Goal: Information Seeking & Learning: Understand process/instructions

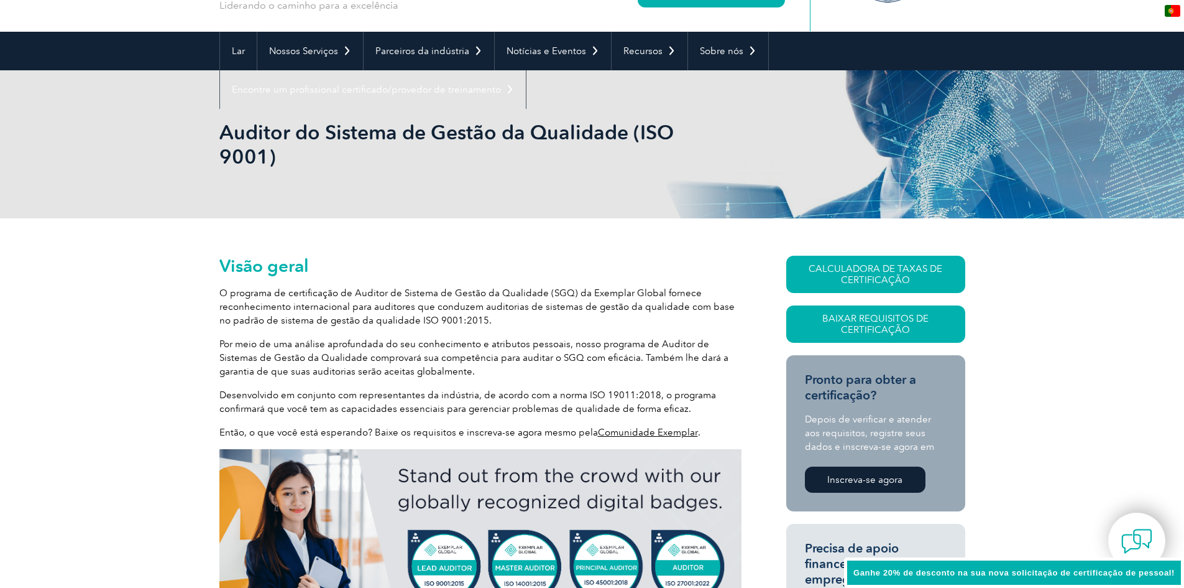
scroll to position [187, 0]
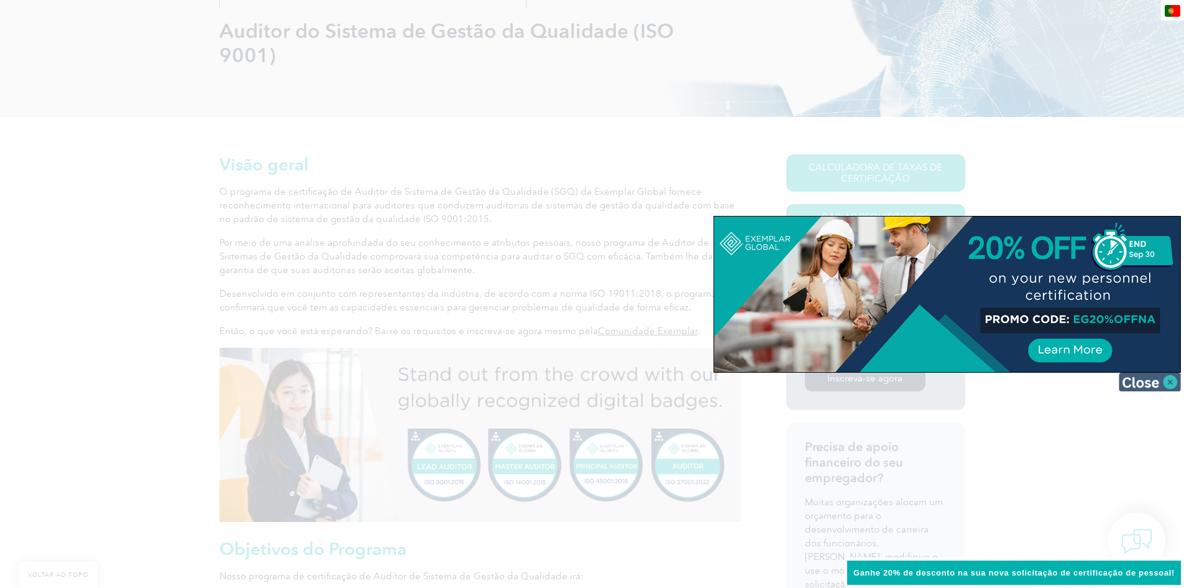
click at [1177, 382] on img at bounding box center [1150, 381] width 62 height 19
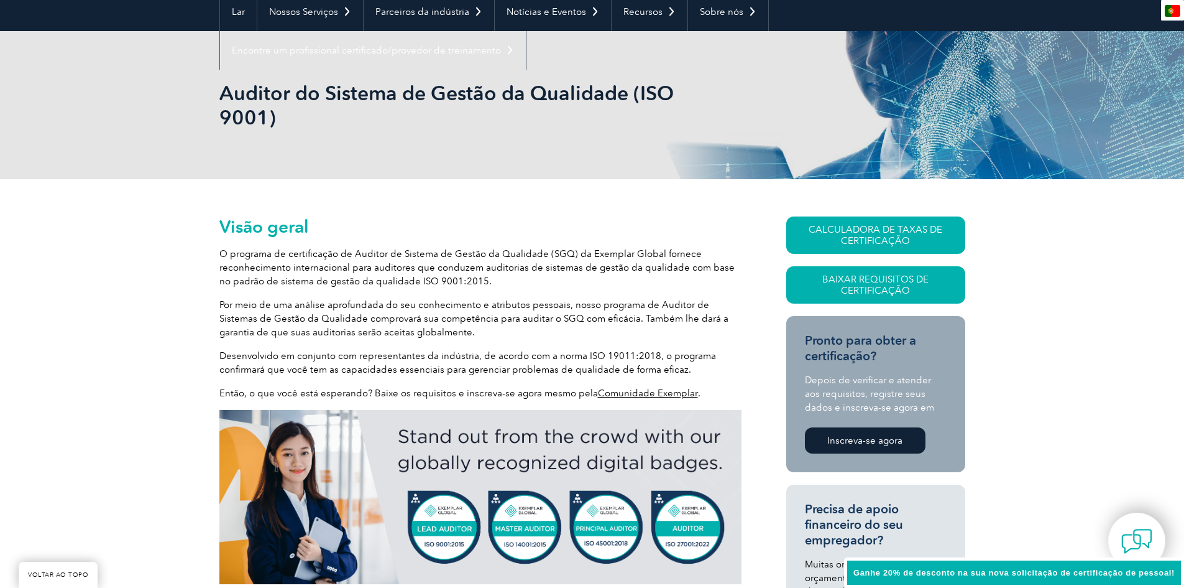
scroll to position [0, 0]
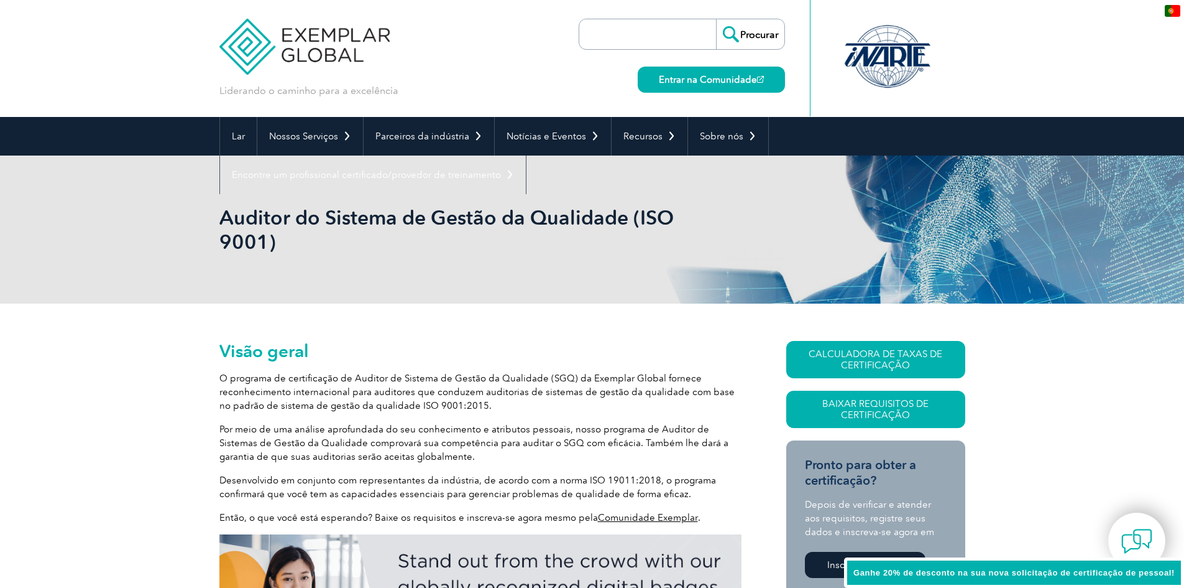
click at [348, 40] on img at bounding box center [304, 37] width 171 height 75
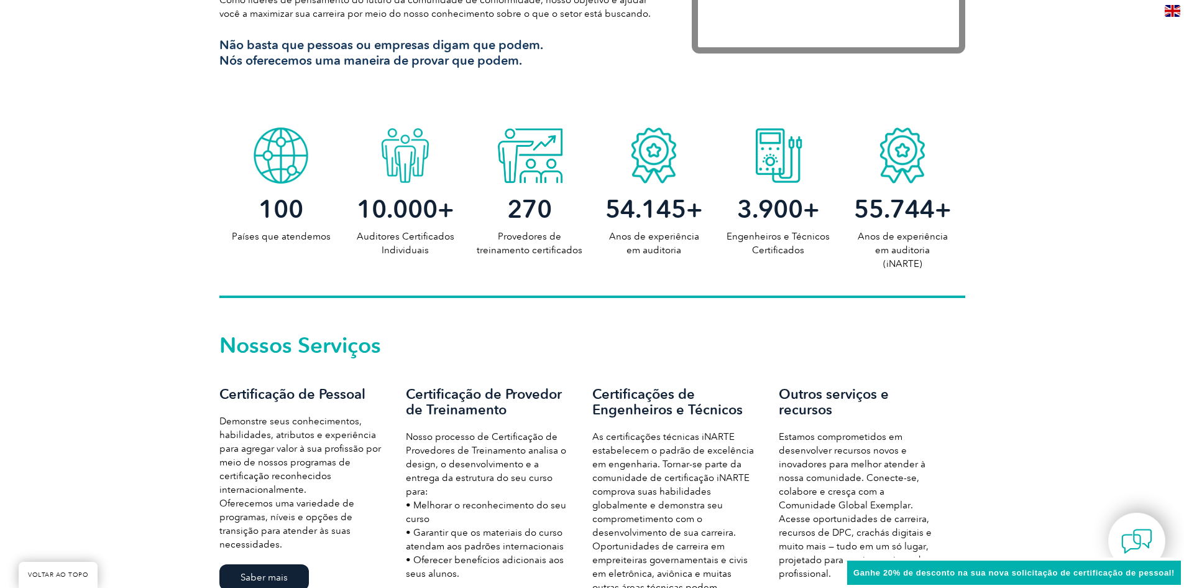
scroll to position [684, 0]
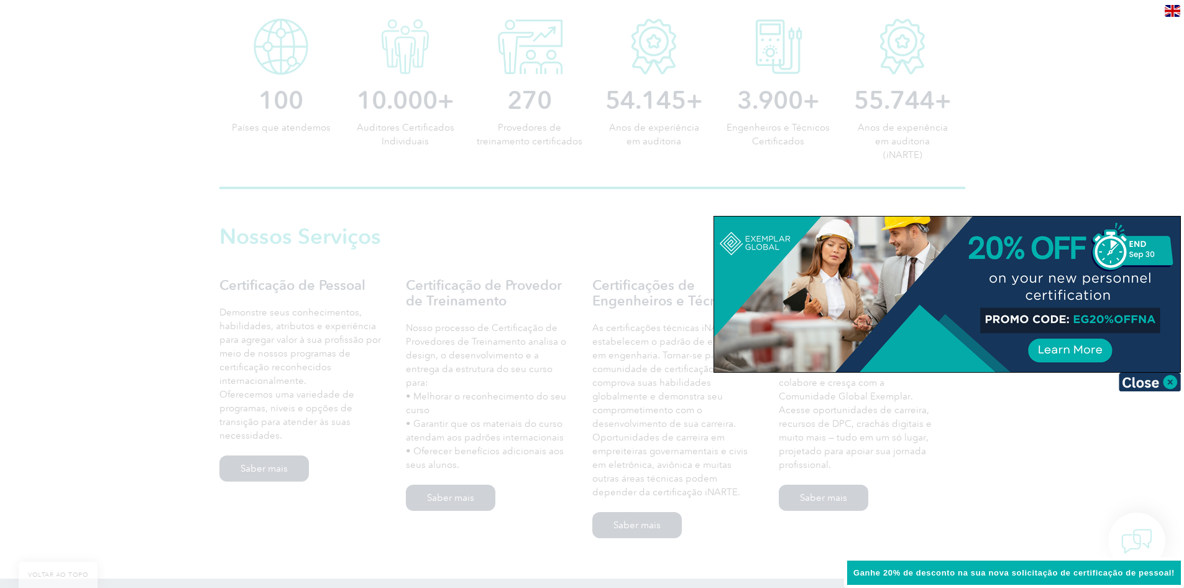
click at [1007, 570] on font "Ganhe 20% de desconto na sua nova solicitação de certificação de pessoal!" at bounding box center [1014, 572] width 321 height 9
click at [1168, 384] on img at bounding box center [1150, 381] width 62 height 19
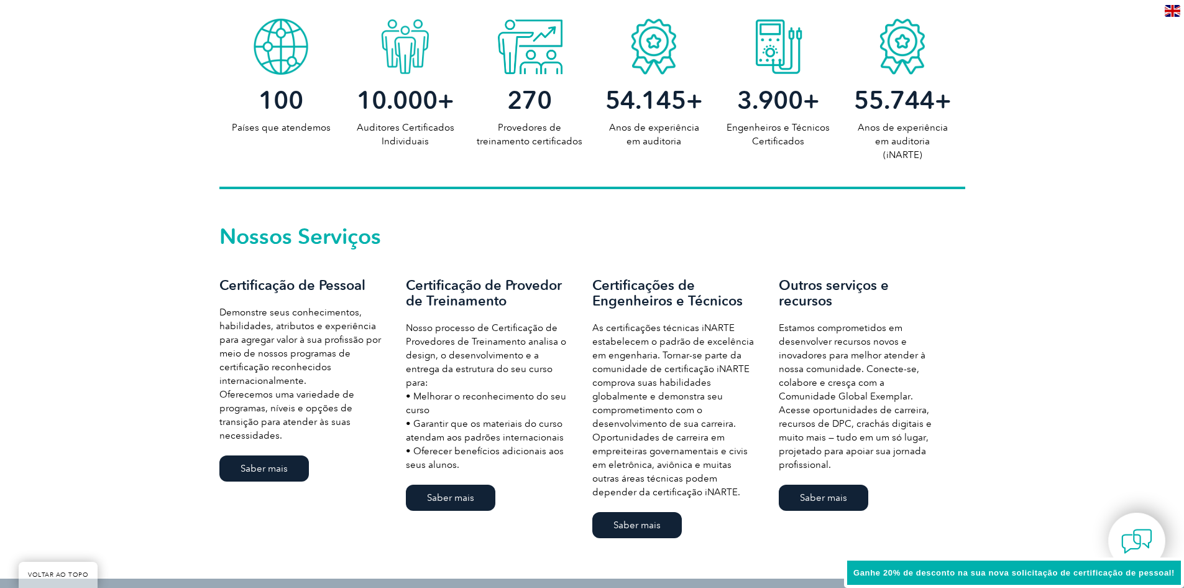
click at [1069, 572] on font "Ganhe 20% de desconto na sua nova solicitação de certificação de pessoal!" at bounding box center [1014, 572] width 321 height 9
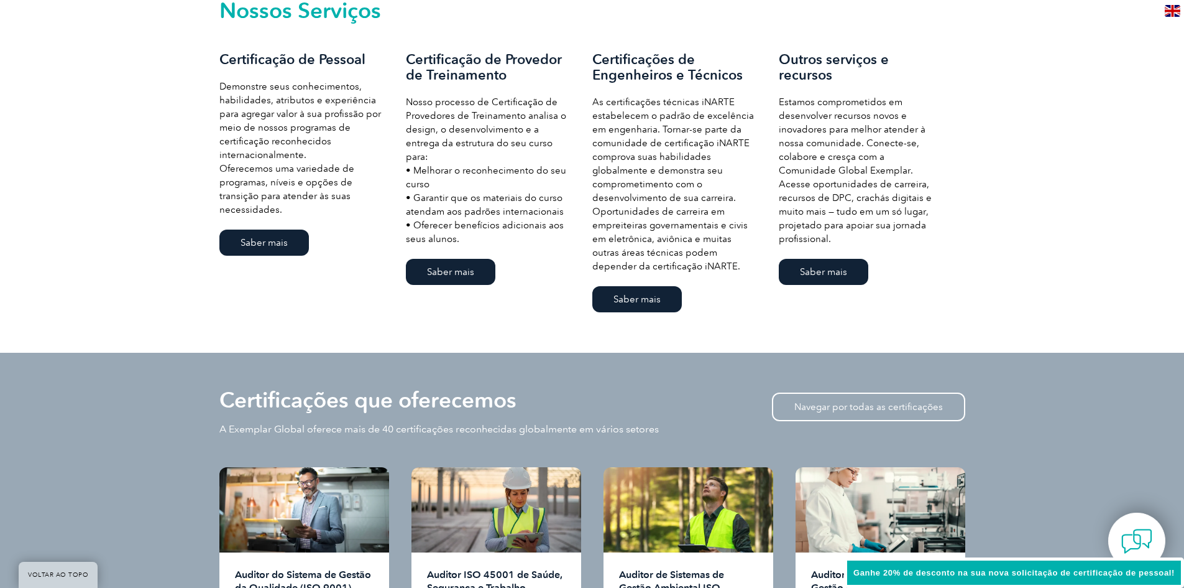
scroll to position [1057, 0]
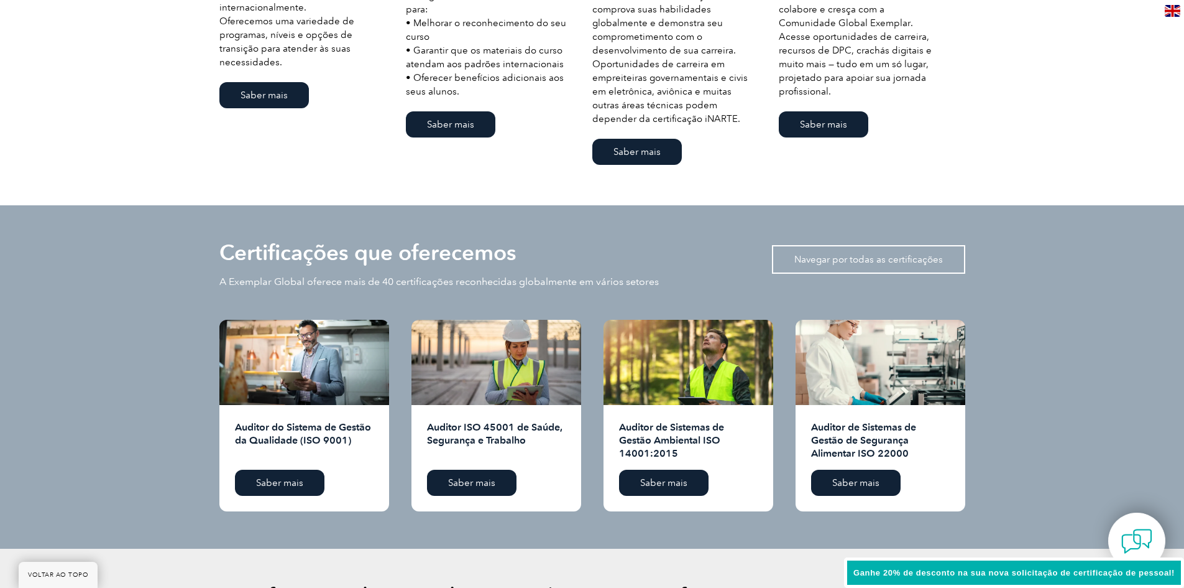
click at [902, 254] on font "Navegar por todas as certificações" at bounding box center [869, 259] width 149 height 11
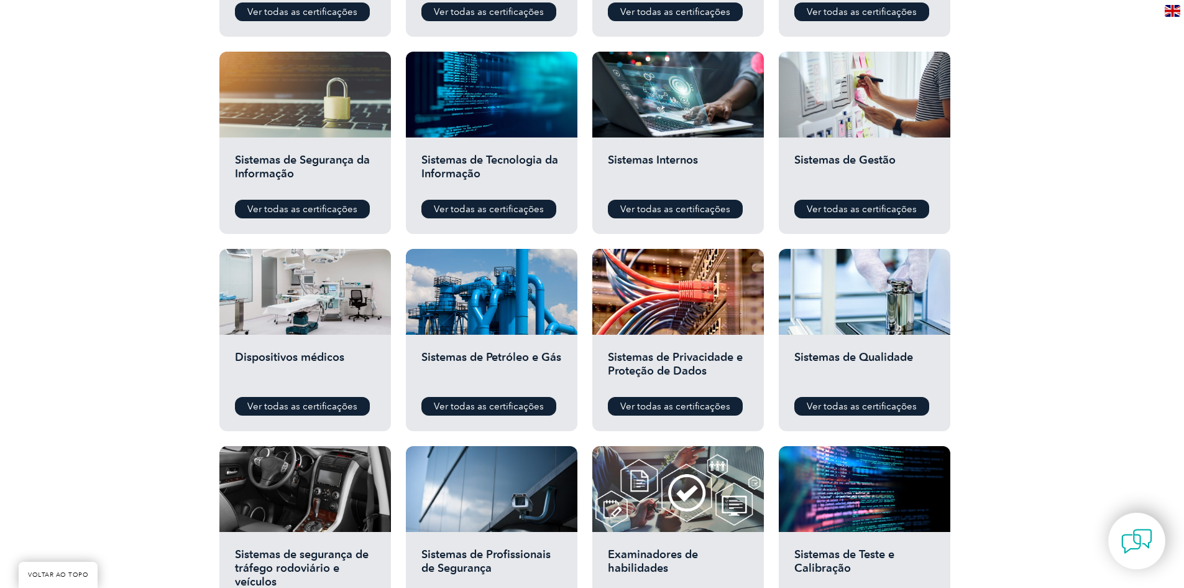
scroll to position [622, 0]
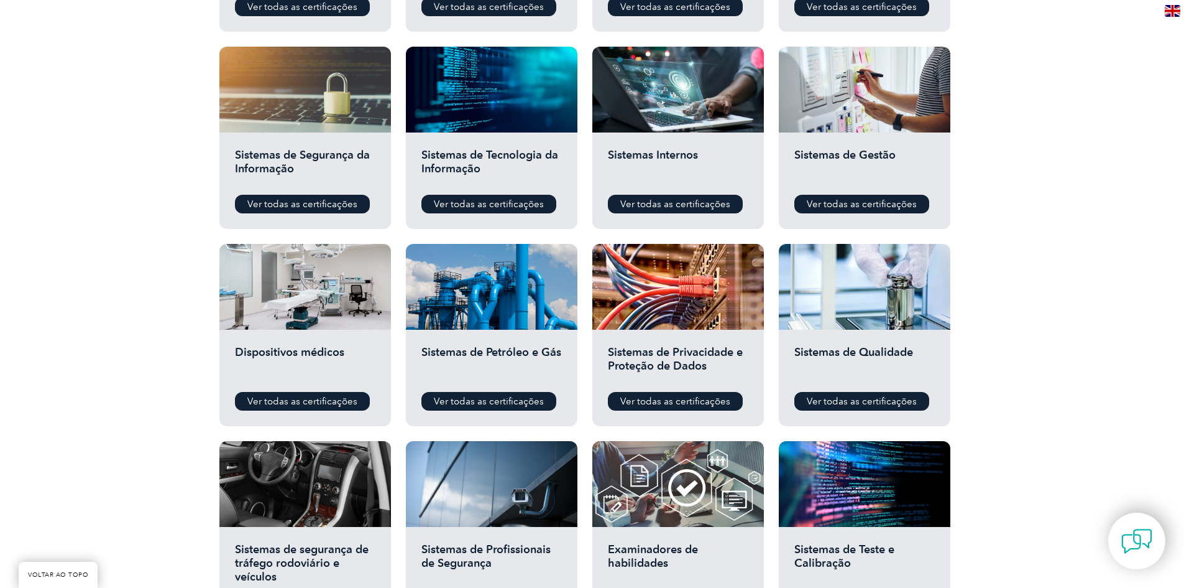
click at [1008, 256] on div "Antes de solicitar uma certificação Baixe o documento “Requisitos de Certificaç…" at bounding box center [592, 179] width 1184 height 994
click at [1015, 248] on div "Antes de solicitar uma certificação Baixe o documento “Requisitos de Certificaç…" at bounding box center [592, 179] width 1184 height 994
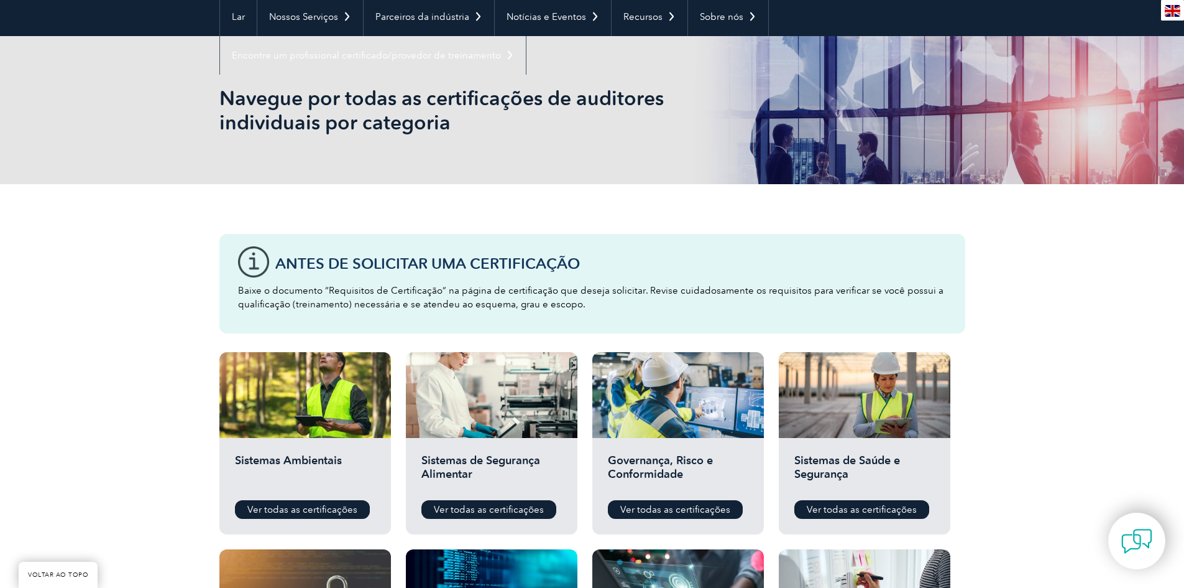
scroll to position [0, 0]
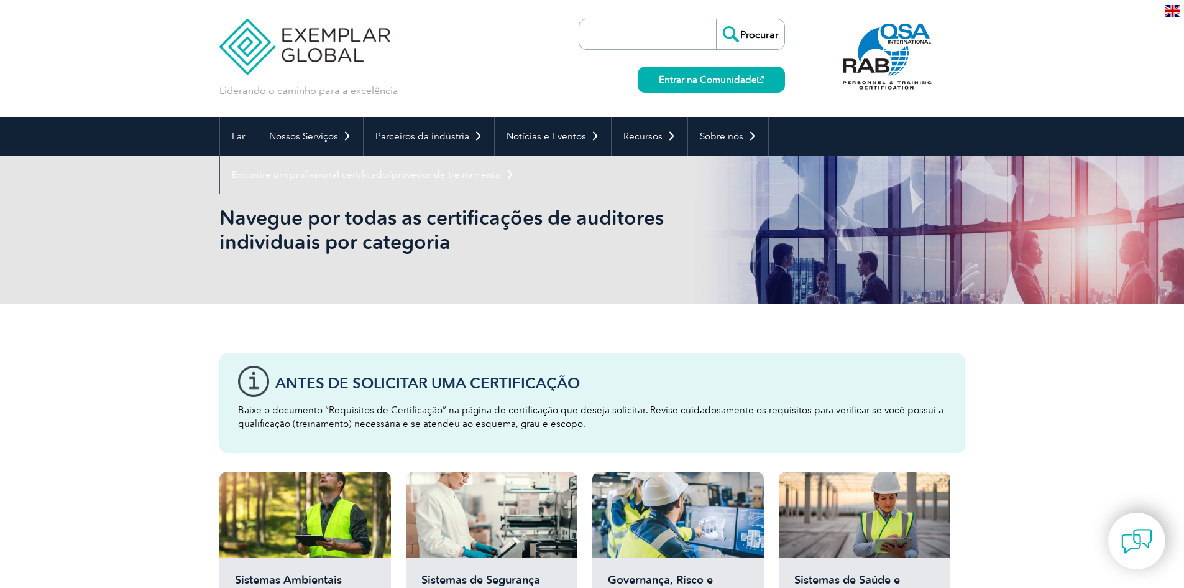
click at [307, 40] on img at bounding box center [304, 37] width 171 height 75
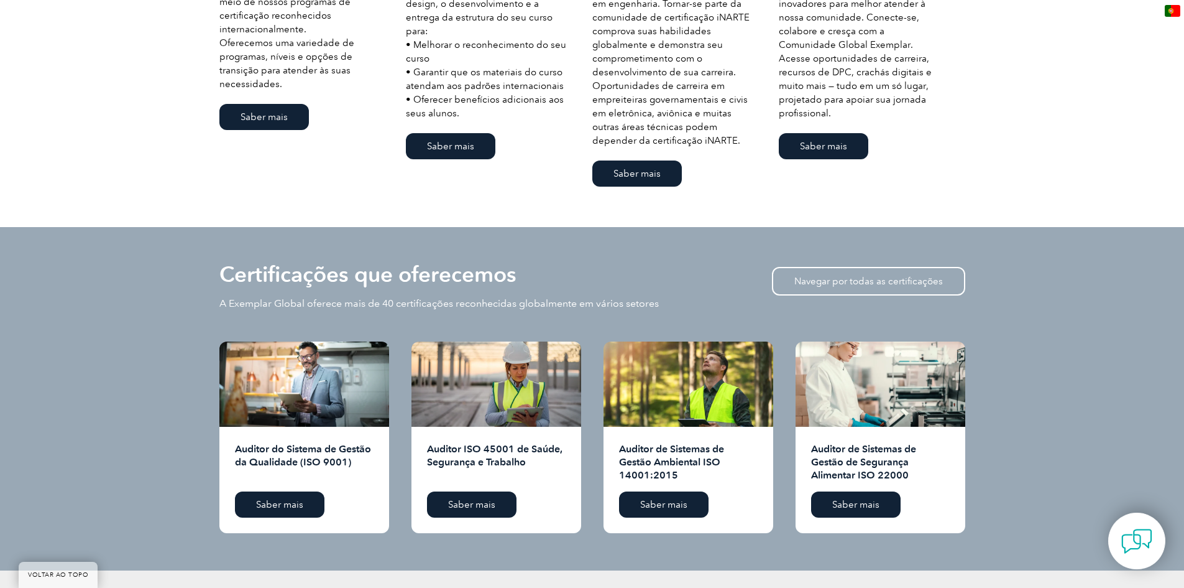
scroll to position [1057, 0]
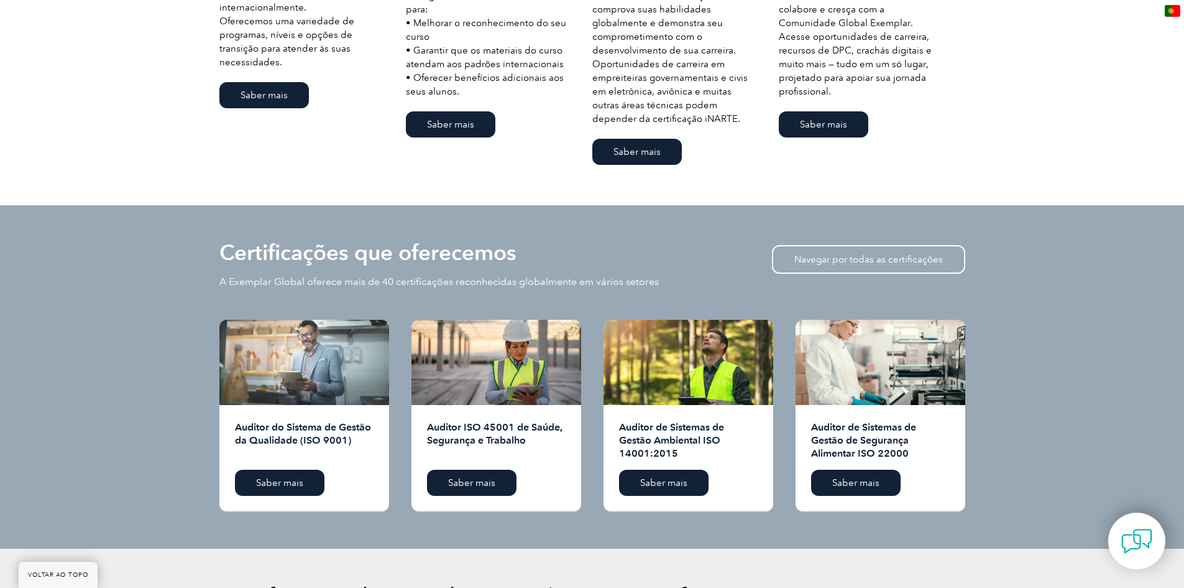
click at [332, 364] on div at bounding box center [304, 362] width 170 height 85
click at [312, 477] on link "Saber mais" at bounding box center [280, 482] width 90 height 26
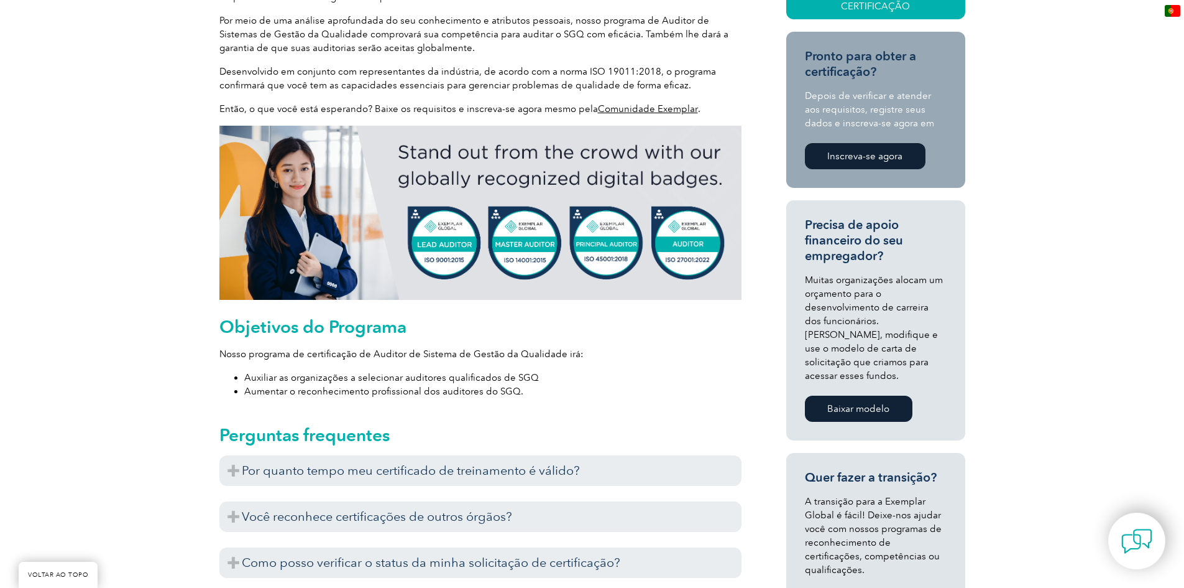
scroll to position [497, 0]
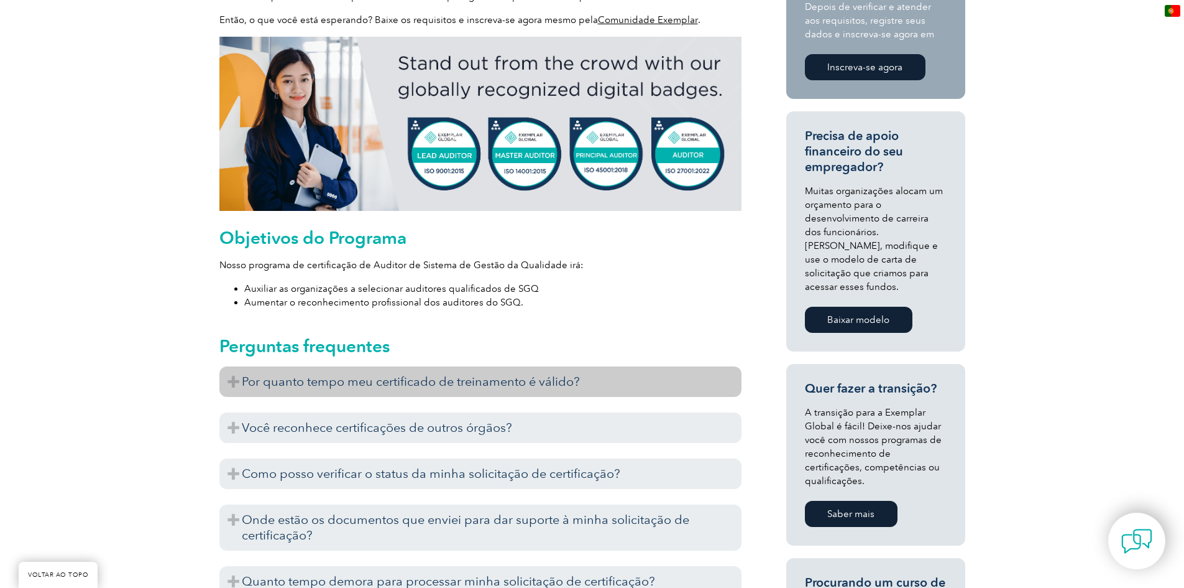
click at [249, 386] on font "Por quanto tempo meu certificado de treinamento é válido?" at bounding box center [411, 381] width 338 height 15
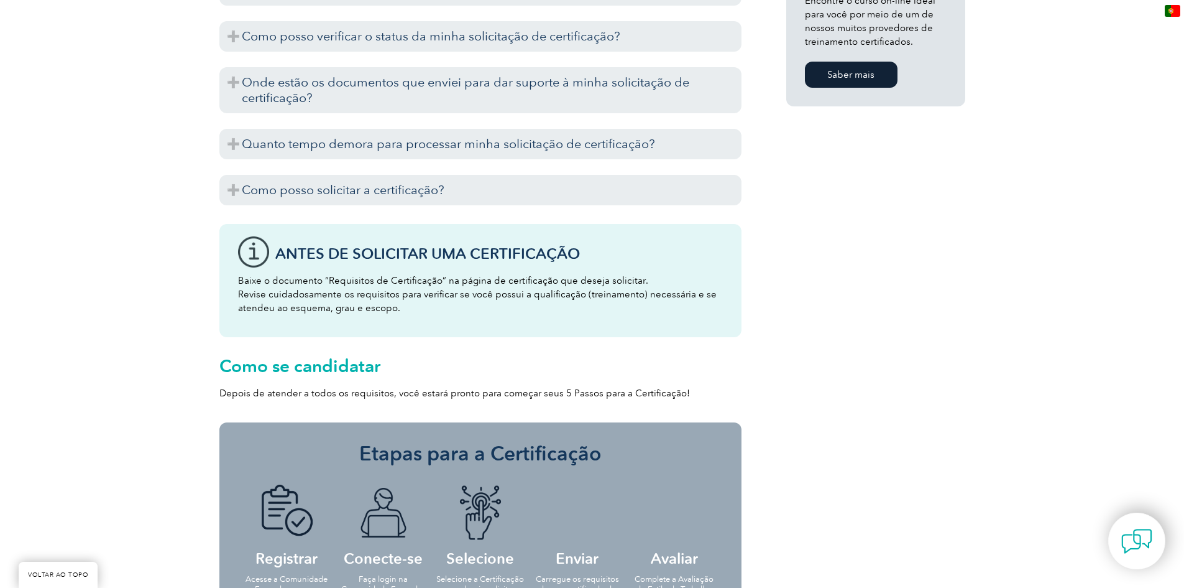
scroll to position [1119, 0]
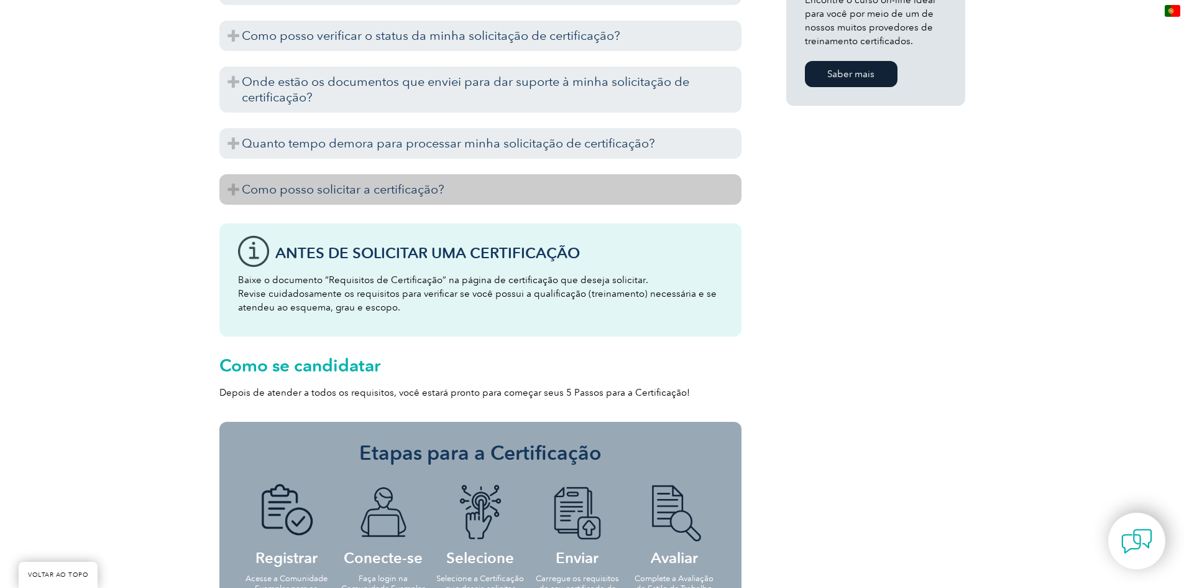
click at [315, 180] on h3 "Como posso solicitar a certificação?" at bounding box center [480, 189] width 522 height 30
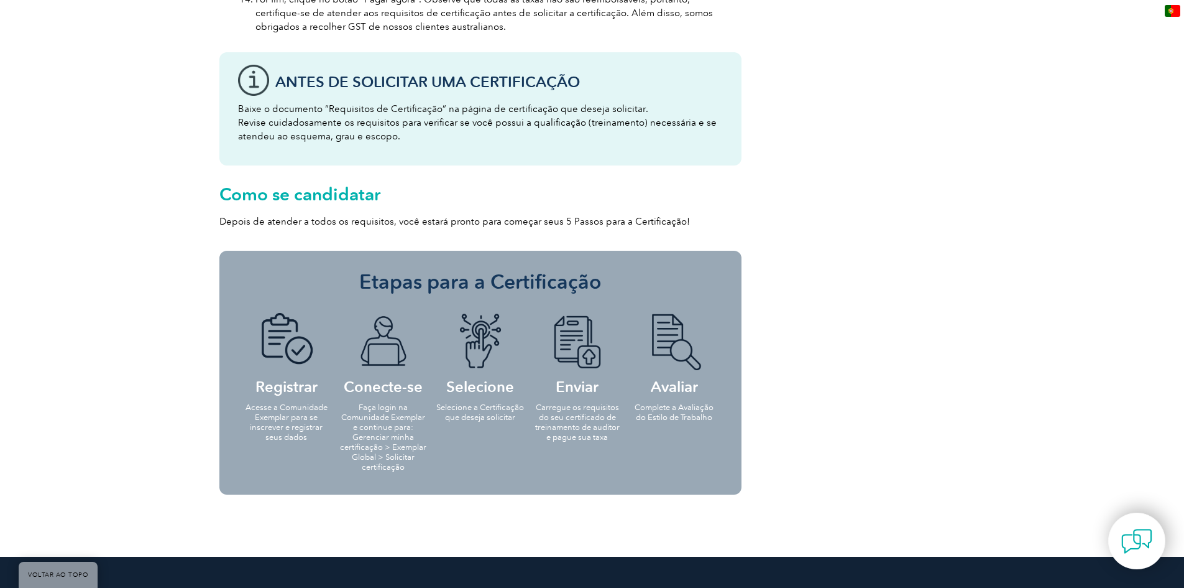
scroll to position [1865, 0]
